Goal: Task Accomplishment & Management: Manage account settings

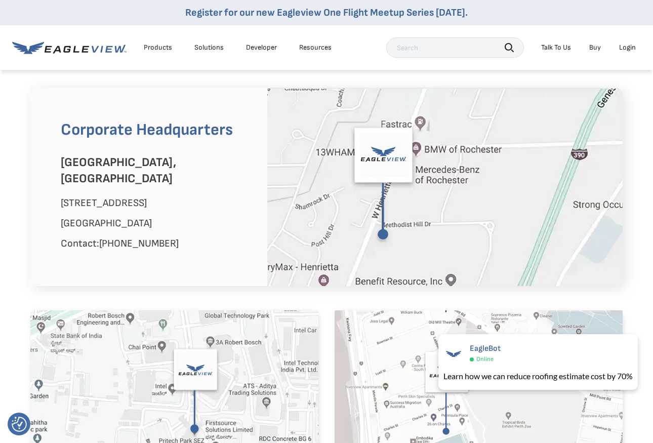
scroll to position [591, 0]
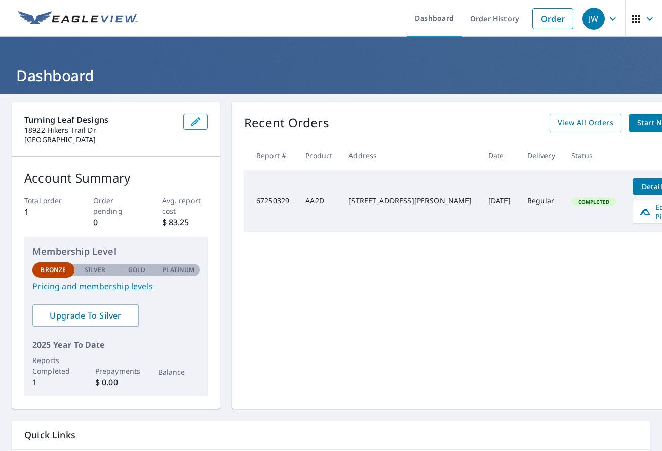
click at [156, 62] on header "Dashboard" at bounding box center [331, 65] width 662 height 57
click at [639, 210] on span "Edit Pitch" at bounding box center [664, 211] width 50 height 19
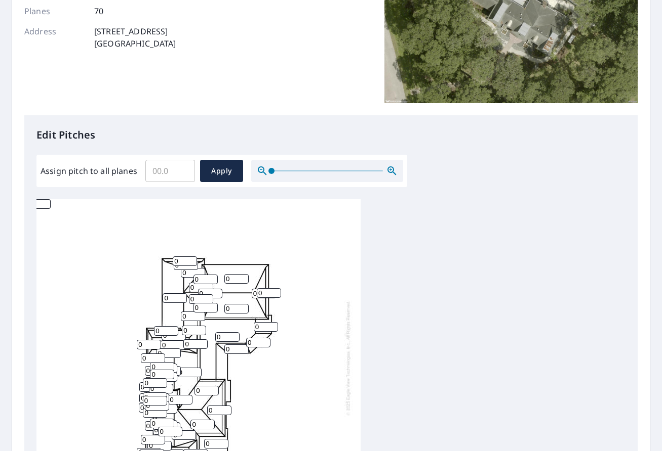
scroll to position [181, 0]
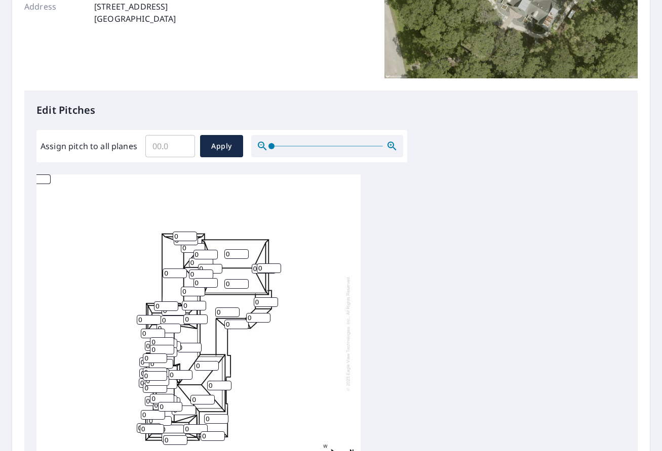
click at [234, 256] on input "0" at bounding box center [236, 255] width 24 height 10
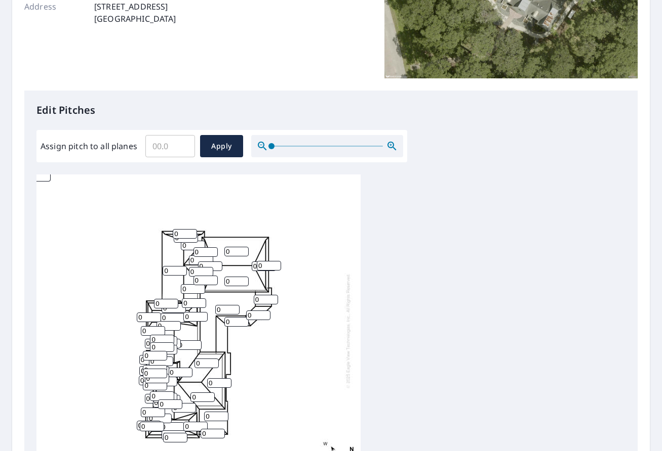
click at [400, 351] on div "0 0 0 0 0 0 0 0 0 0 0 0 0 0 0 0 0 0 0 0 0 0 0 0 0 0 0 0 0 0 0 0 0 0 0 0 0 0 0 0…" at bounding box center [330, 334] width 589 height 318
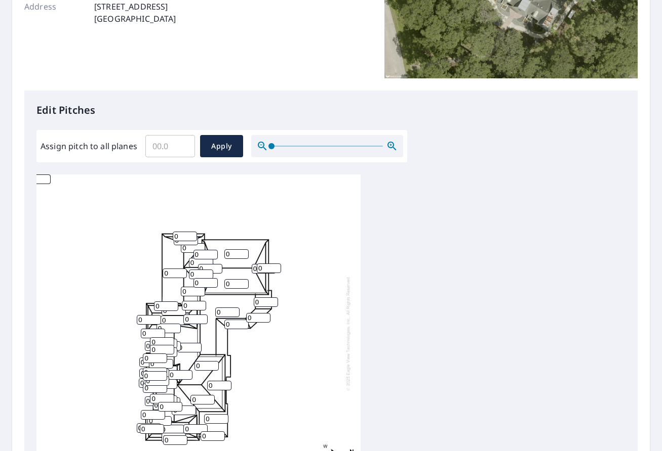
scroll to position [97, 0]
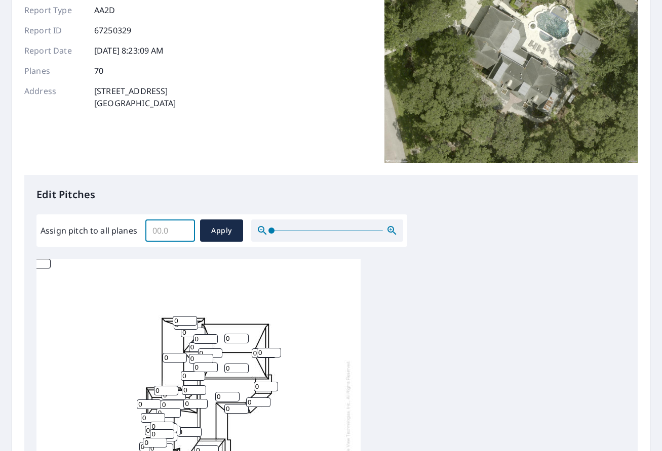
click at [177, 235] on input "Assign pitch to all planes" at bounding box center [170, 231] width 50 height 28
type input "10"
click at [225, 236] on span "Apply" at bounding box center [221, 231] width 27 height 13
type input "10"
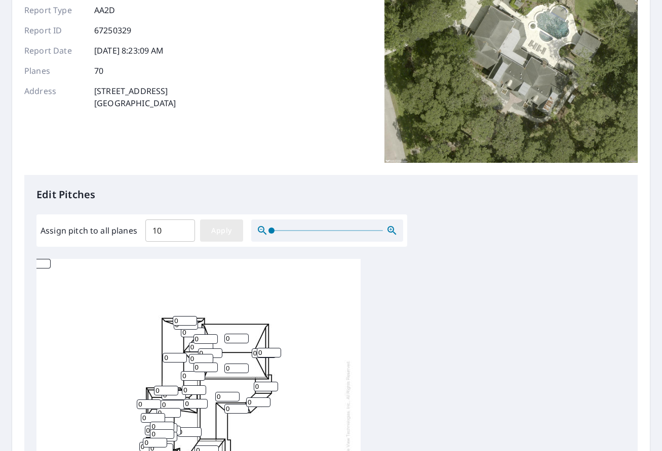
type input "10"
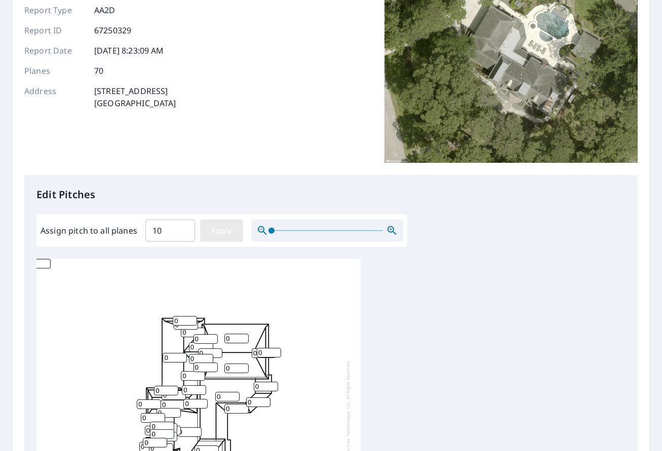
type input "10"
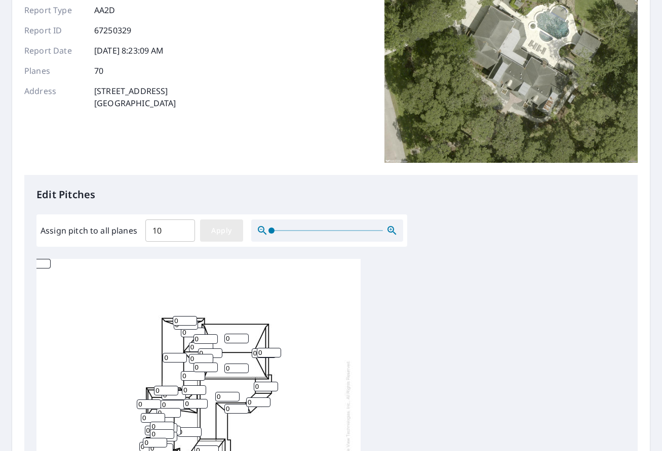
type input "10"
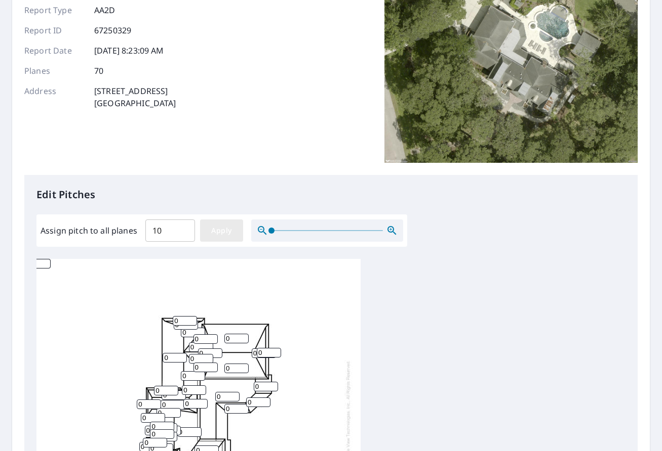
type input "10"
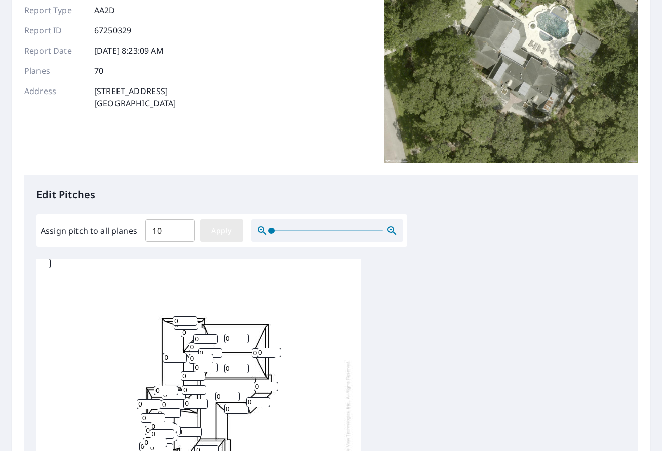
type input "10"
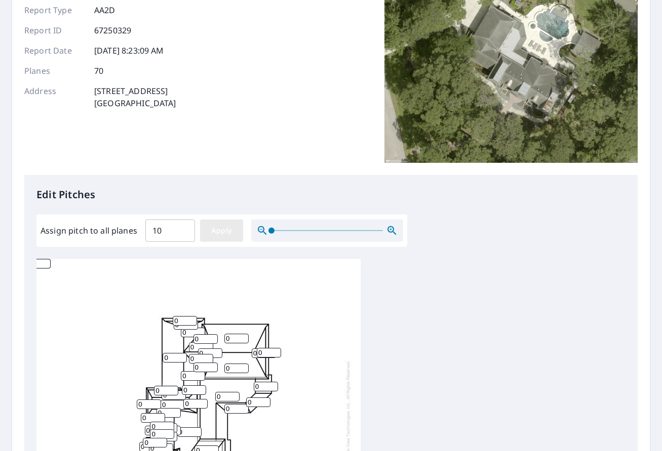
type input "10"
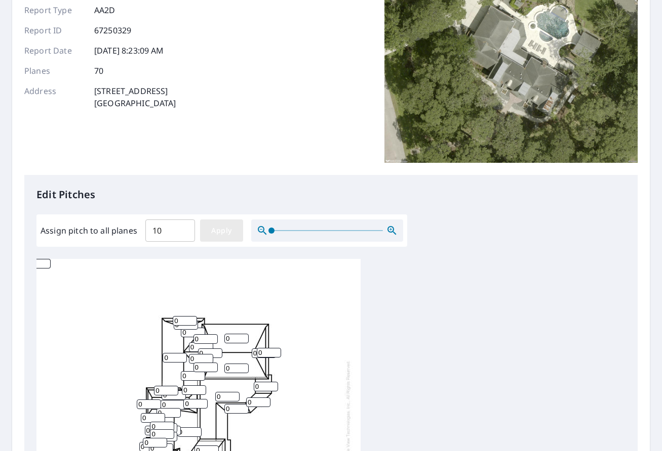
type input "10"
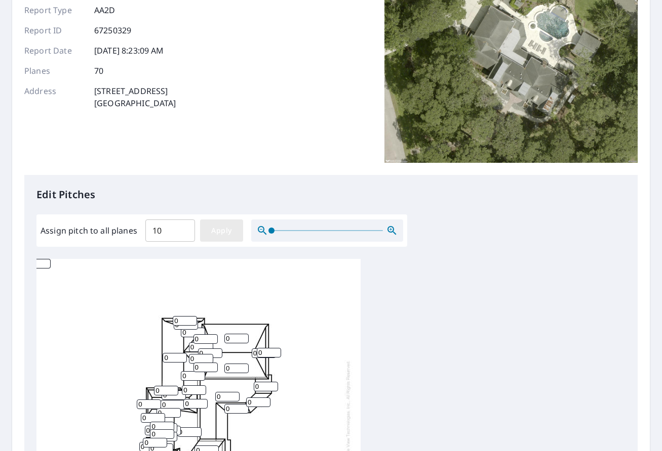
type input "10"
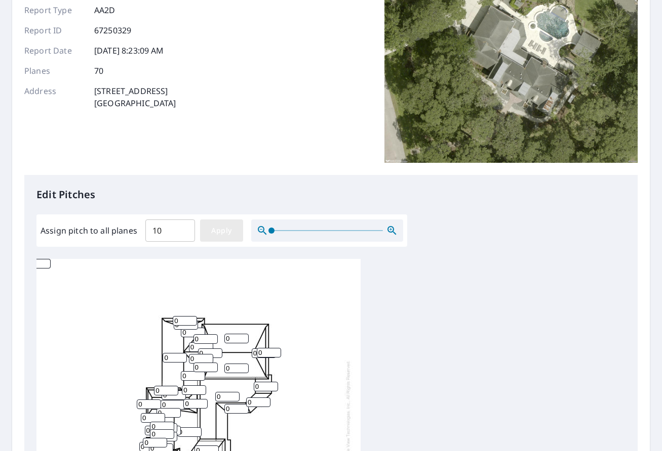
type input "10"
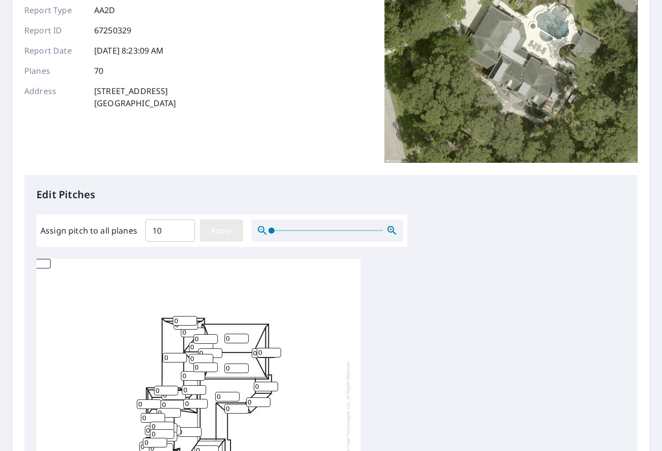
type input "10"
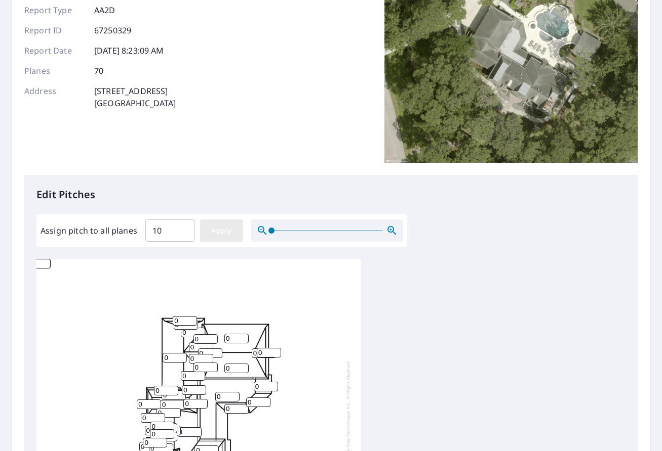
type input "10"
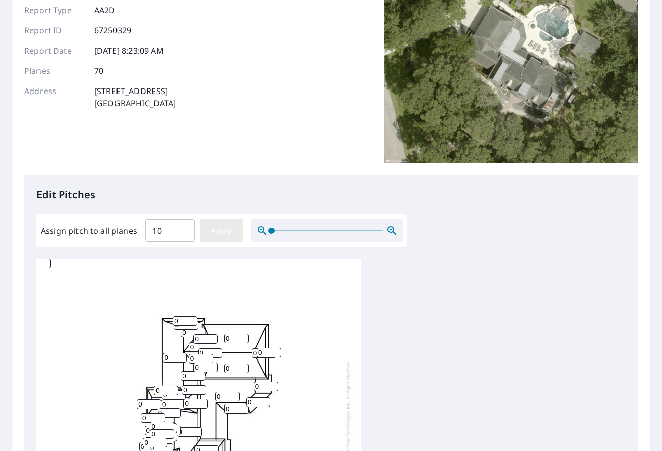
type input "10"
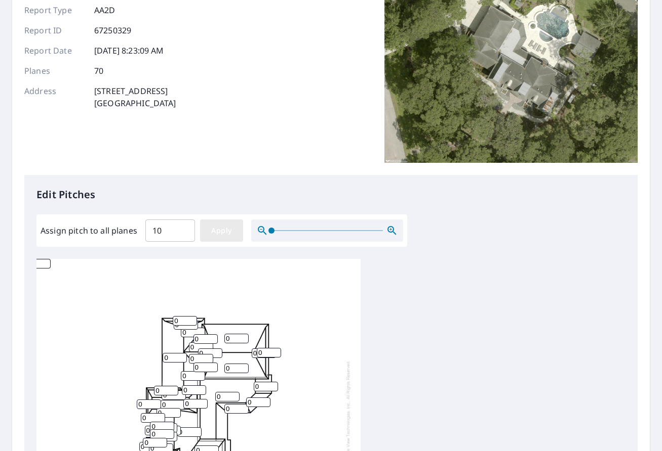
type input "10"
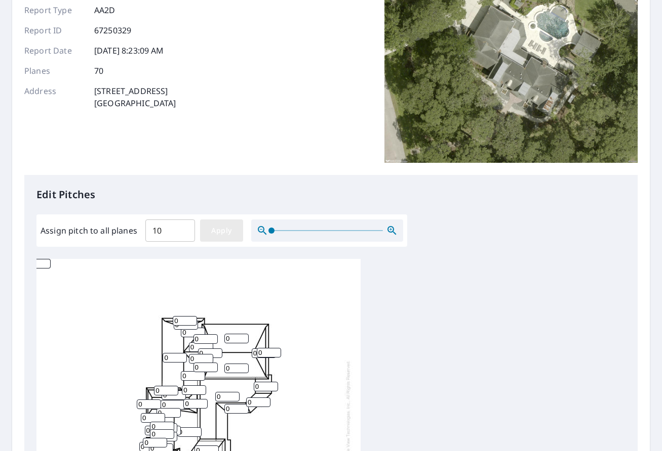
type input "10"
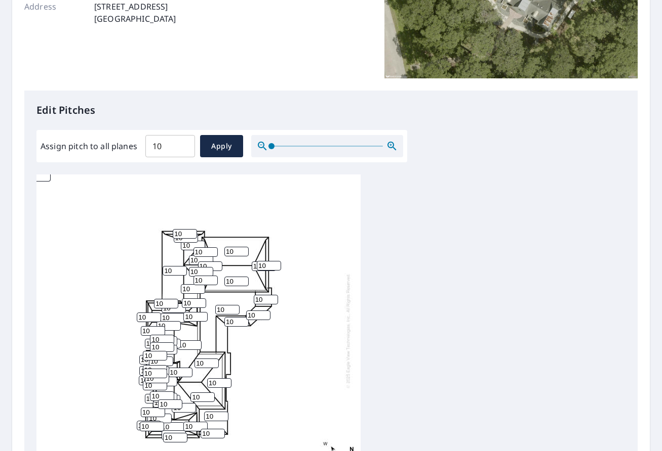
scroll to position [0, 0]
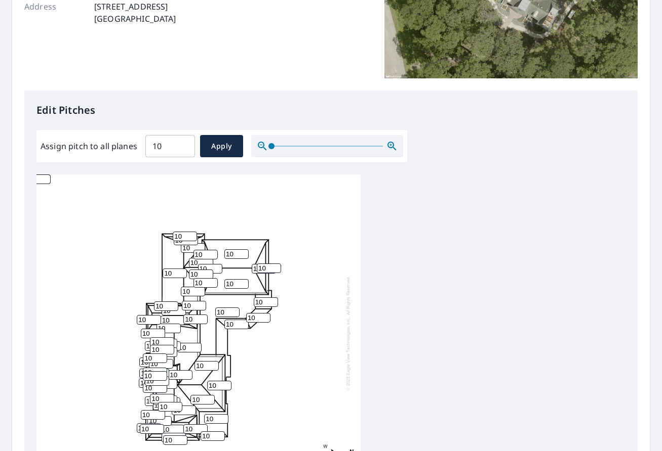
click at [169, 147] on input "10" at bounding box center [170, 146] width 50 height 28
drag, startPoint x: 169, startPoint y: 147, endPoint x: 103, endPoint y: 154, distance: 66.2
click at [102, 153] on div "Assign pitch to all planes 10 ​ Apply" at bounding box center [221, 146] width 362 height 22
click at [210, 149] on span "Apply" at bounding box center [221, 146] width 27 height 13
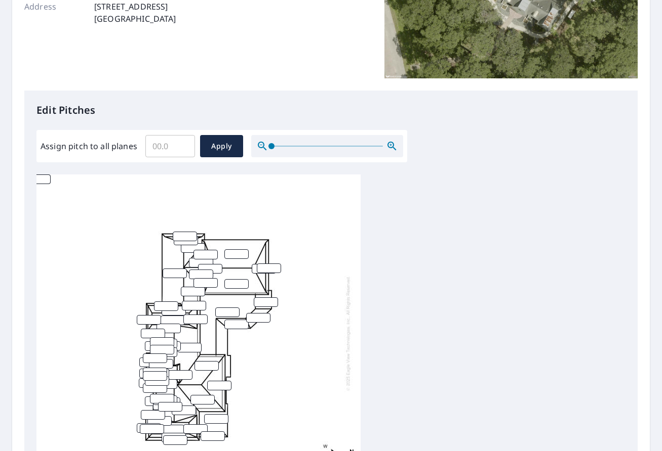
click at [387, 245] on div at bounding box center [330, 334] width 589 height 318
click at [318, 244] on div at bounding box center [198, 334] width 324 height 318
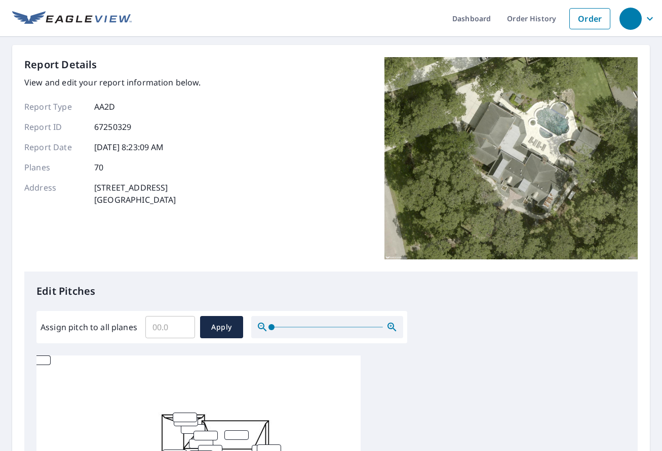
click at [145, 15] on ul "Dashboard Order History Order" at bounding box center [373, 18] width 483 height 37
